Goal: Ask a question

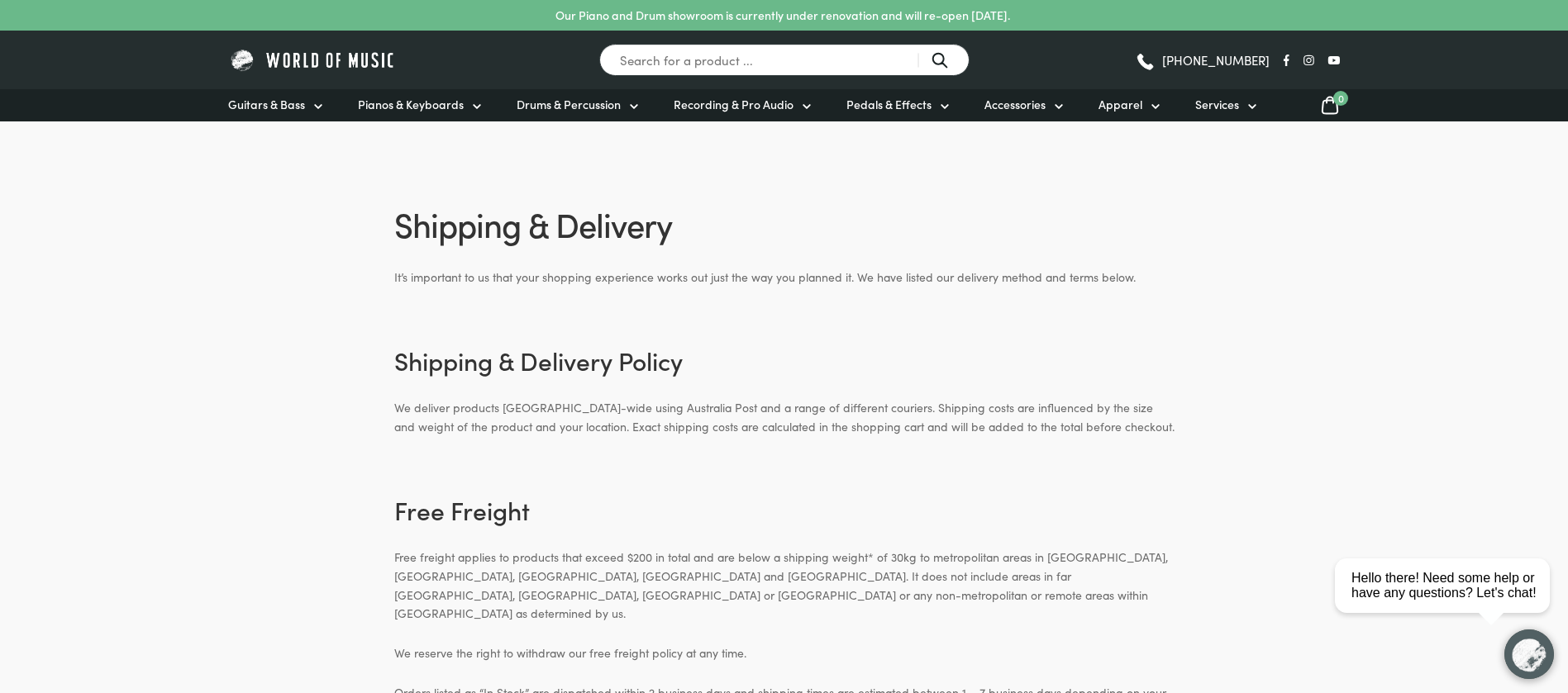
drag, startPoint x: 737, startPoint y: 22, endPoint x: 1018, endPoint y: 19, distance: 281.0
click at [1010, 19] on p "Our Piano and Drum showroom is currently under renovation and will re-open [DAT…" at bounding box center [783, 16] width 455 height 17
click at [1534, 655] on img "button" at bounding box center [1529, 654] width 50 height 50
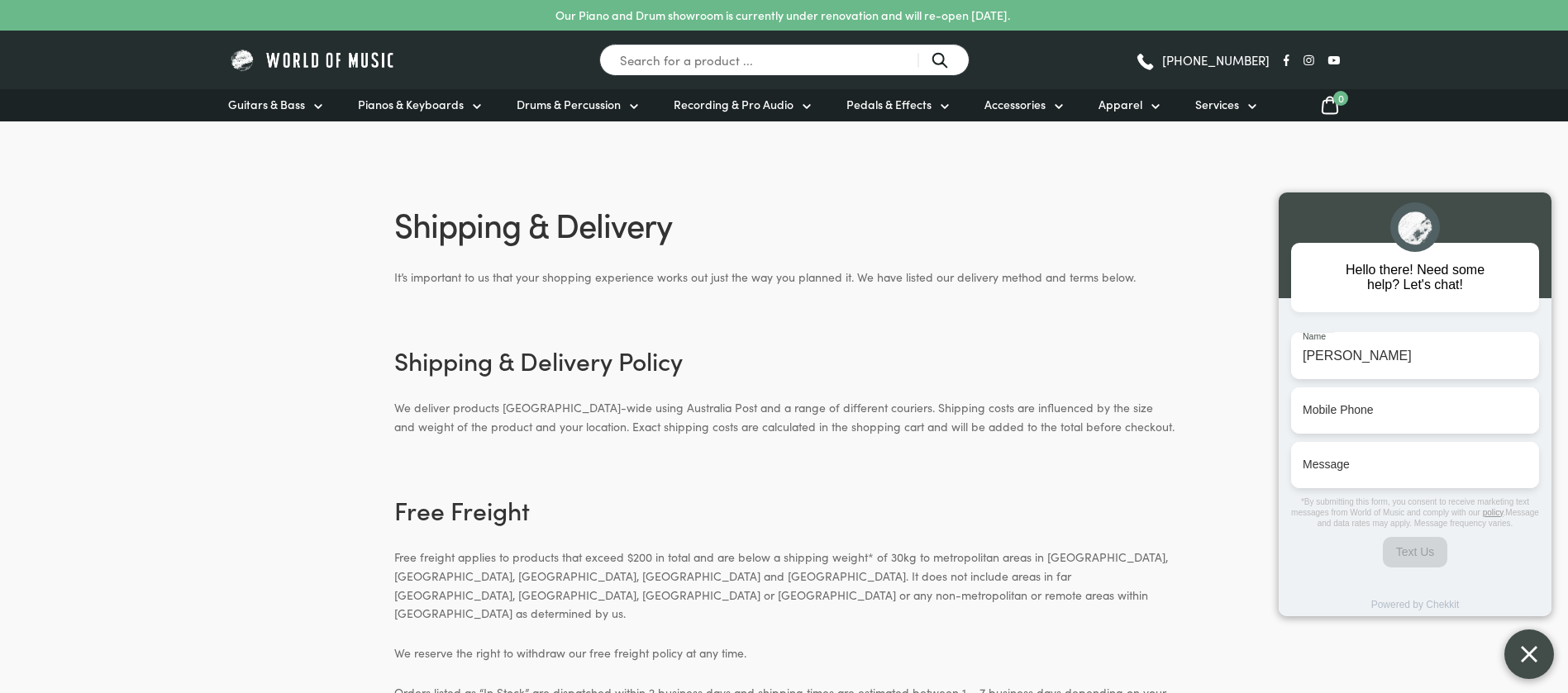
click at [1395, 356] on input "[PERSON_NAME]" at bounding box center [1415, 356] width 248 height 46
type input "[PERSON_NAME]"
click at [1340, 411] on input "Mobile Phone" at bounding box center [1415, 410] width 248 height 46
type input "0478 742 662"
click at [1355, 466] on textarea "Message" at bounding box center [1414, 465] width 225 height 16
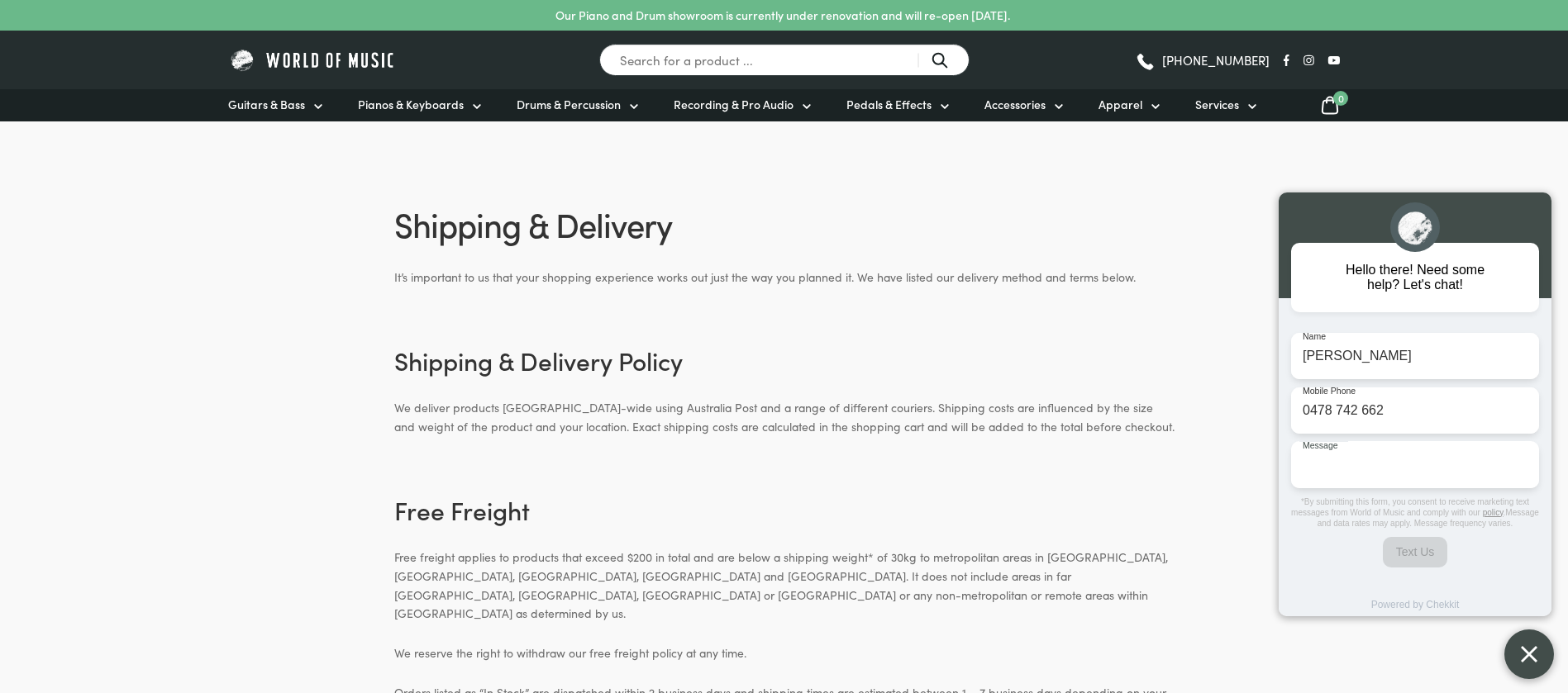
click at [1392, 350] on input "[PERSON_NAME]" at bounding box center [1415, 356] width 248 height 46
type input "[PERSON_NAME]"
click at [1337, 476] on div "x Message" at bounding box center [1415, 465] width 248 height 46
type textarea "I"
type textarea "O"
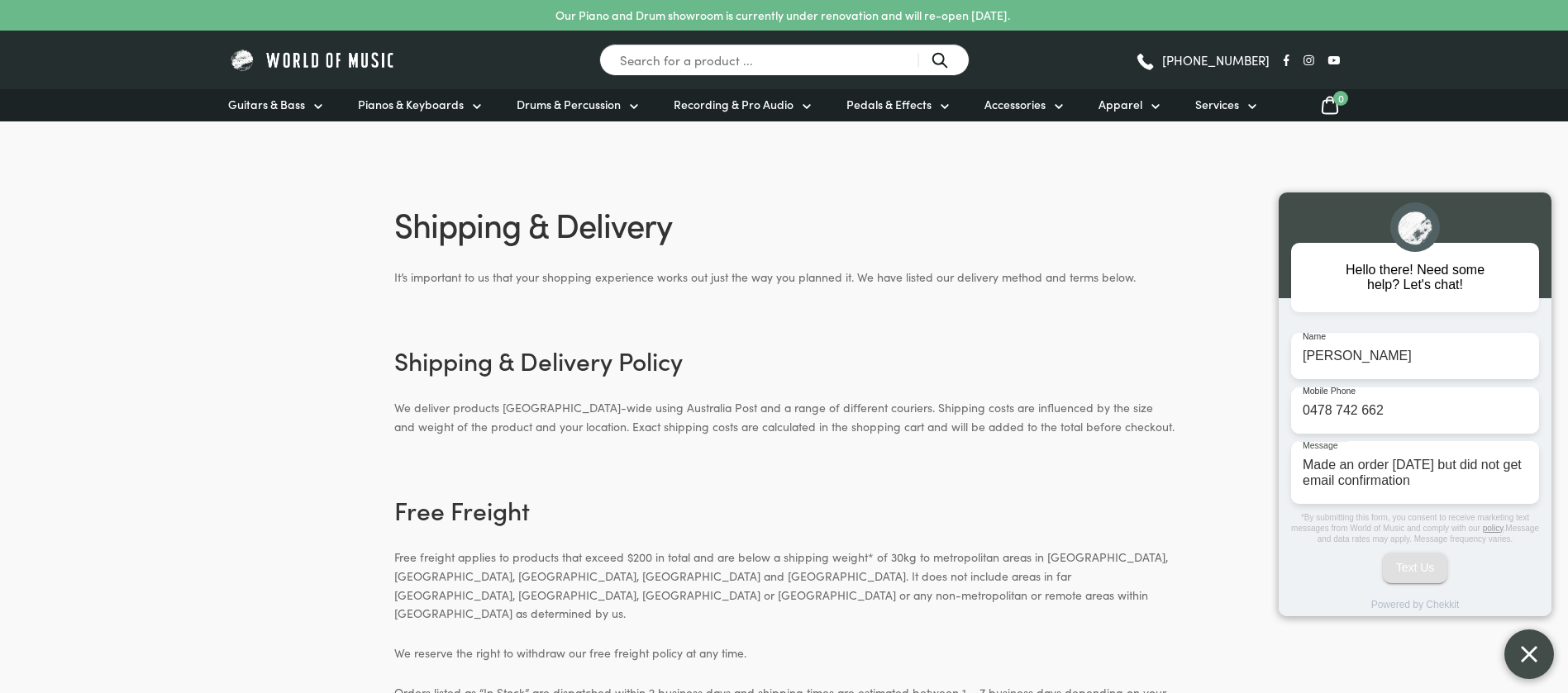
type textarea "Made an order [DATE] but did not get email confirmation"
click at [1402, 560] on span "Text Us" at bounding box center [1415, 568] width 38 height 21
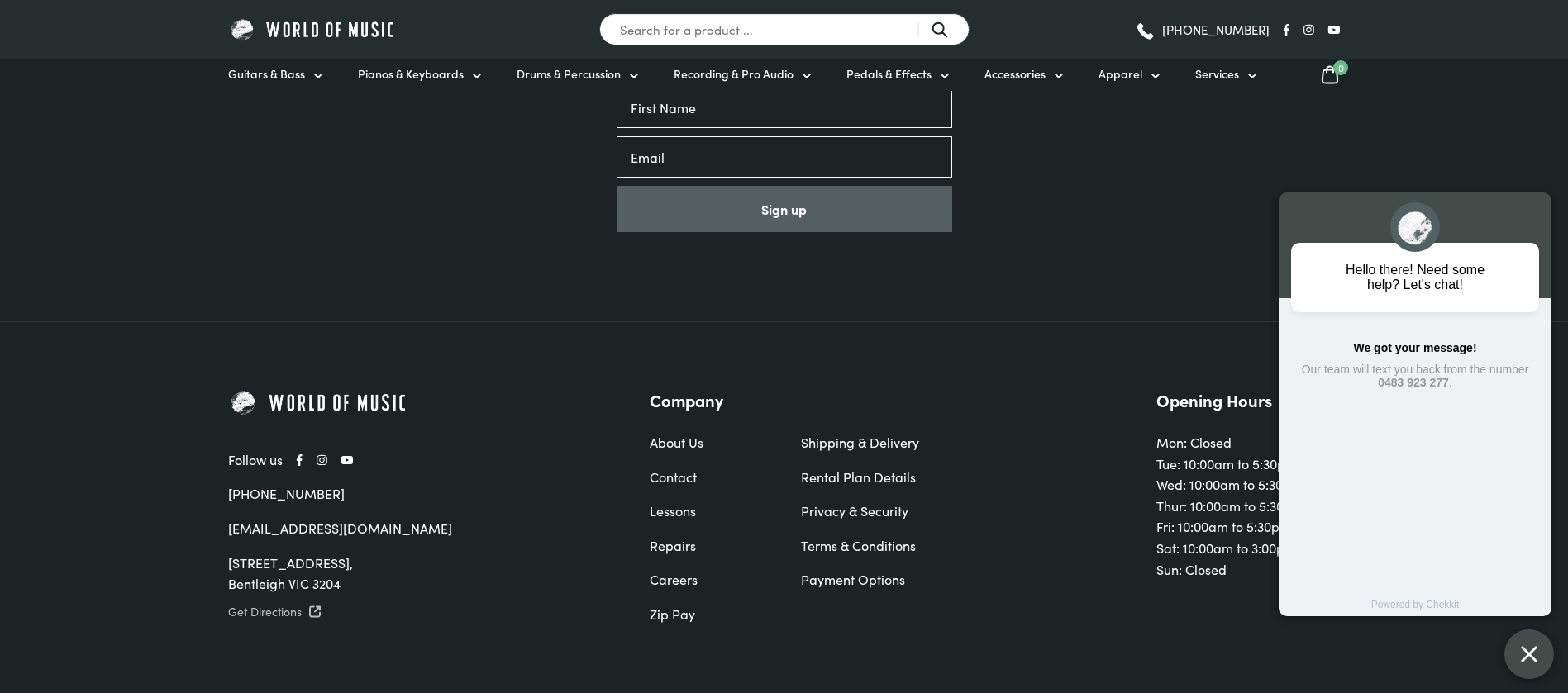
scroll to position [1764, 0]
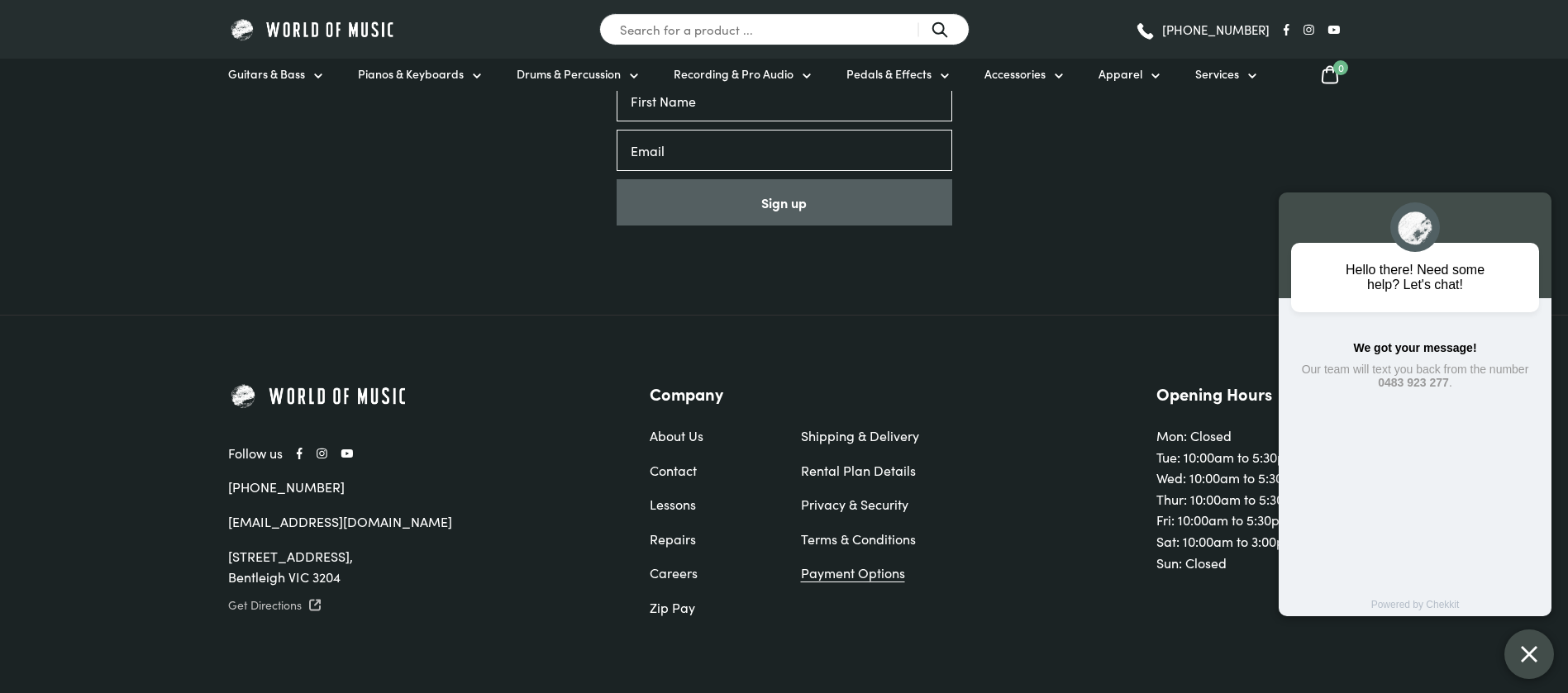
click at [893, 563] on link "Payment Options" at bounding box center [860, 573] width 118 height 22
